Goal: Task Accomplishment & Management: Manage account settings

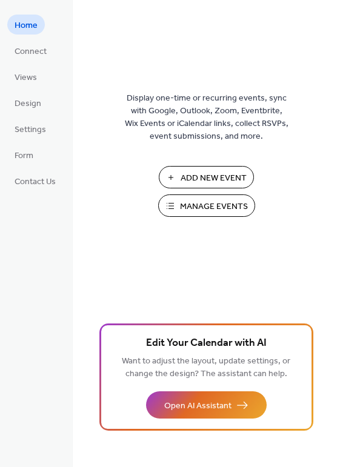
click at [201, 202] on span "Manage Events" at bounding box center [214, 207] width 68 height 13
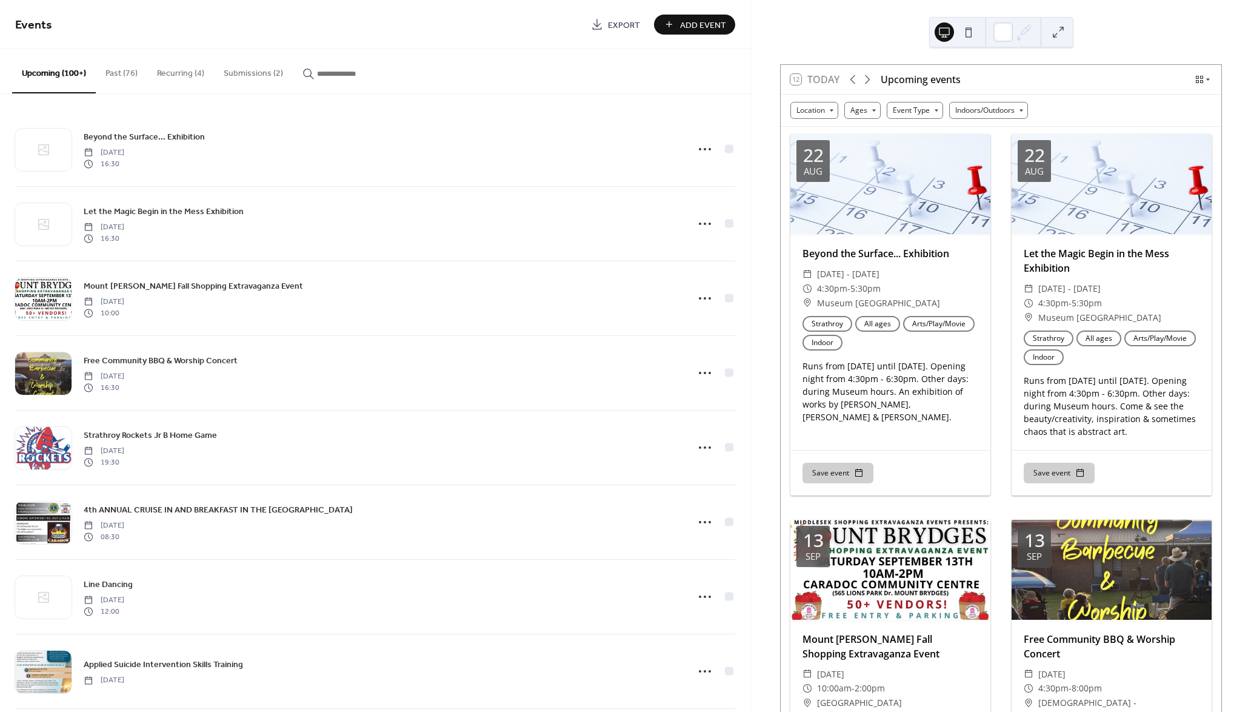
click at [252, 73] on button "Submissions (2)" at bounding box center [253, 70] width 79 height 43
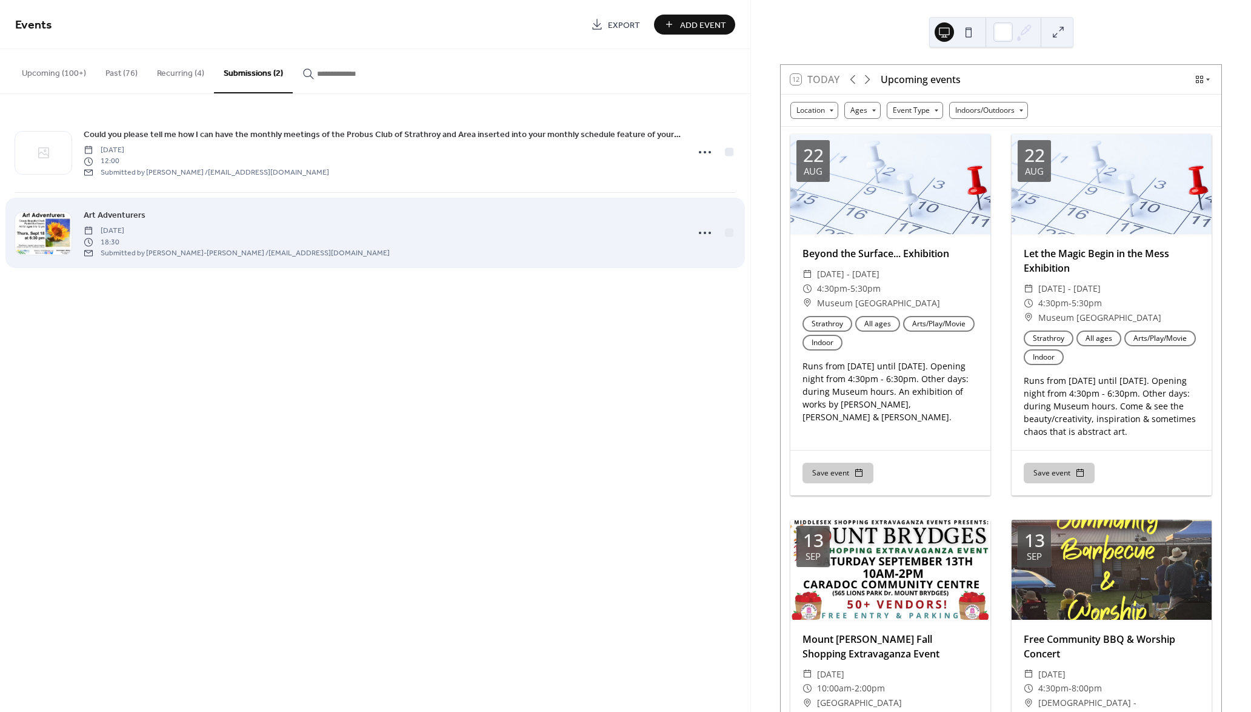
click at [225, 211] on div "Art Adventurers Thursday, September 18, 2025 18:30 Submitted by Leslie-Anne Ste…" at bounding box center [382, 233] width 597 height 50
click at [560, 231] on div "Art Adventurers Thursday, September 18, 2025 18:30 Submitted by Leslie-Anne Ste…" at bounding box center [382, 233] width 597 height 50
click at [135, 215] on span "Art Adventurers" at bounding box center [115, 215] width 62 height 13
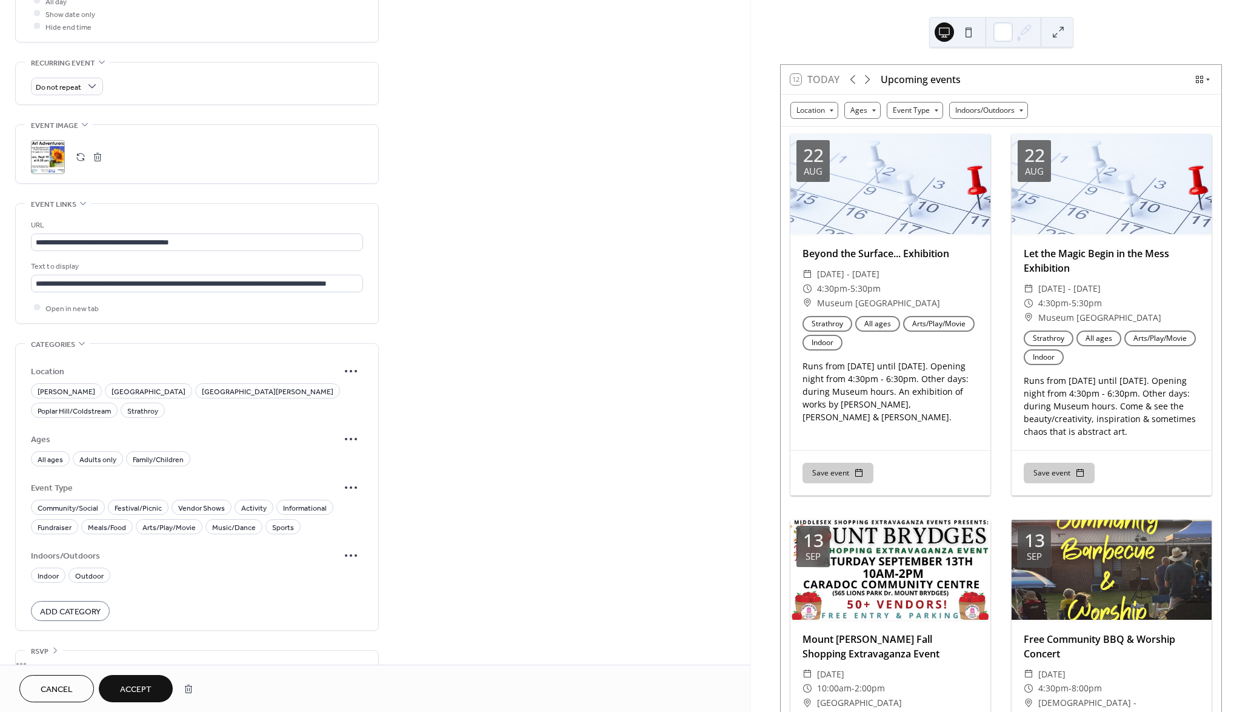
scroll to position [554, 0]
drag, startPoint x: 247, startPoint y: 386, endPoint x: 239, endPoint y: 386, distance: 7.9
click at [111, 403] on span "Poplar Hill/Coldstream" at bounding box center [74, 409] width 73 height 13
click at [155, 452] on span "Family/Children" at bounding box center [158, 458] width 51 height 13
drag, startPoint x: 91, startPoint y: 551, endPoint x: 115, endPoint y: 541, distance: 25.6
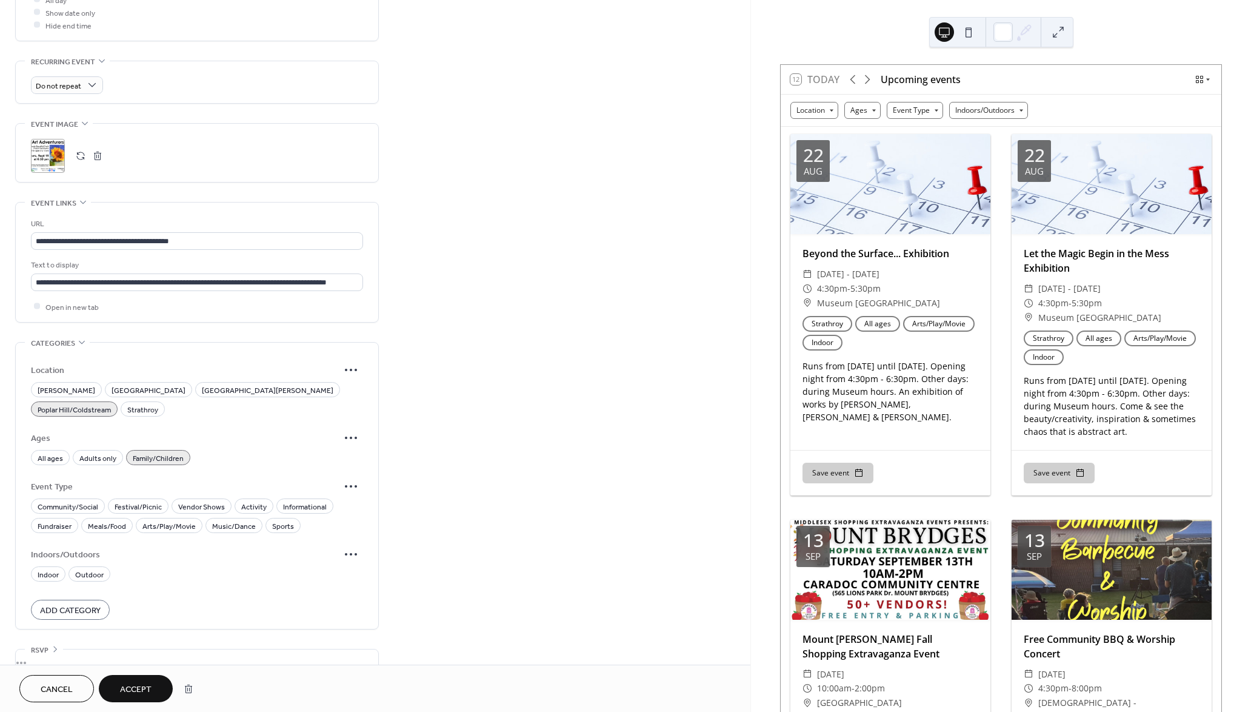
click at [91, 568] on span "Outdoor" at bounding box center [89, 574] width 28 height 13
click at [165, 519] on span "Arts/Play/Movie" at bounding box center [168, 525] width 53 height 13
click at [139, 695] on span "Accept" at bounding box center [136, 689] width 32 height 13
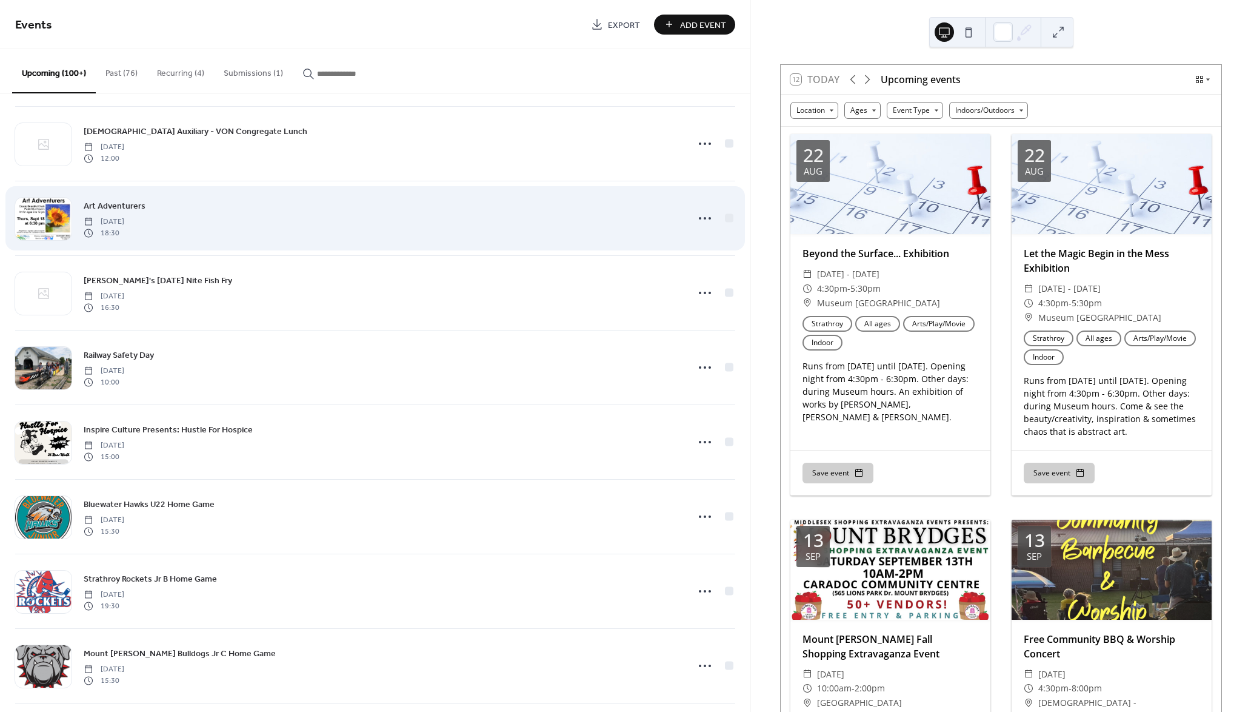
scroll to position [604, 0]
click at [43, 213] on div at bounding box center [43, 217] width 56 height 42
